Goal: Use online tool/utility: Utilize a website feature to perform a specific function

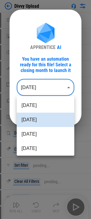
click at [62, 89] on body "Divvy Upload Clear pending... Move Or Copy Sheet pending... Rename Sheet pendin…" at bounding box center [45, 109] width 91 height 219
click at [49, 107] on li "Aug 2025" at bounding box center [46, 105] width 58 height 14
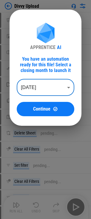
type input "********"
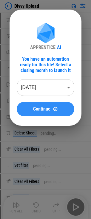
click at [50, 107] on span "Continue" at bounding box center [41, 109] width 17 height 5
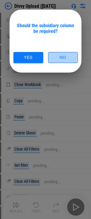
click at [65, 62] on button "No" at bounding box center [63, 57] width 30 height 11
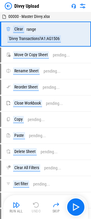
click at [10, 7] on img at bounding box center [8, 5] width 7 height 7
